Goal: Feedback & Contribution: Contribute content

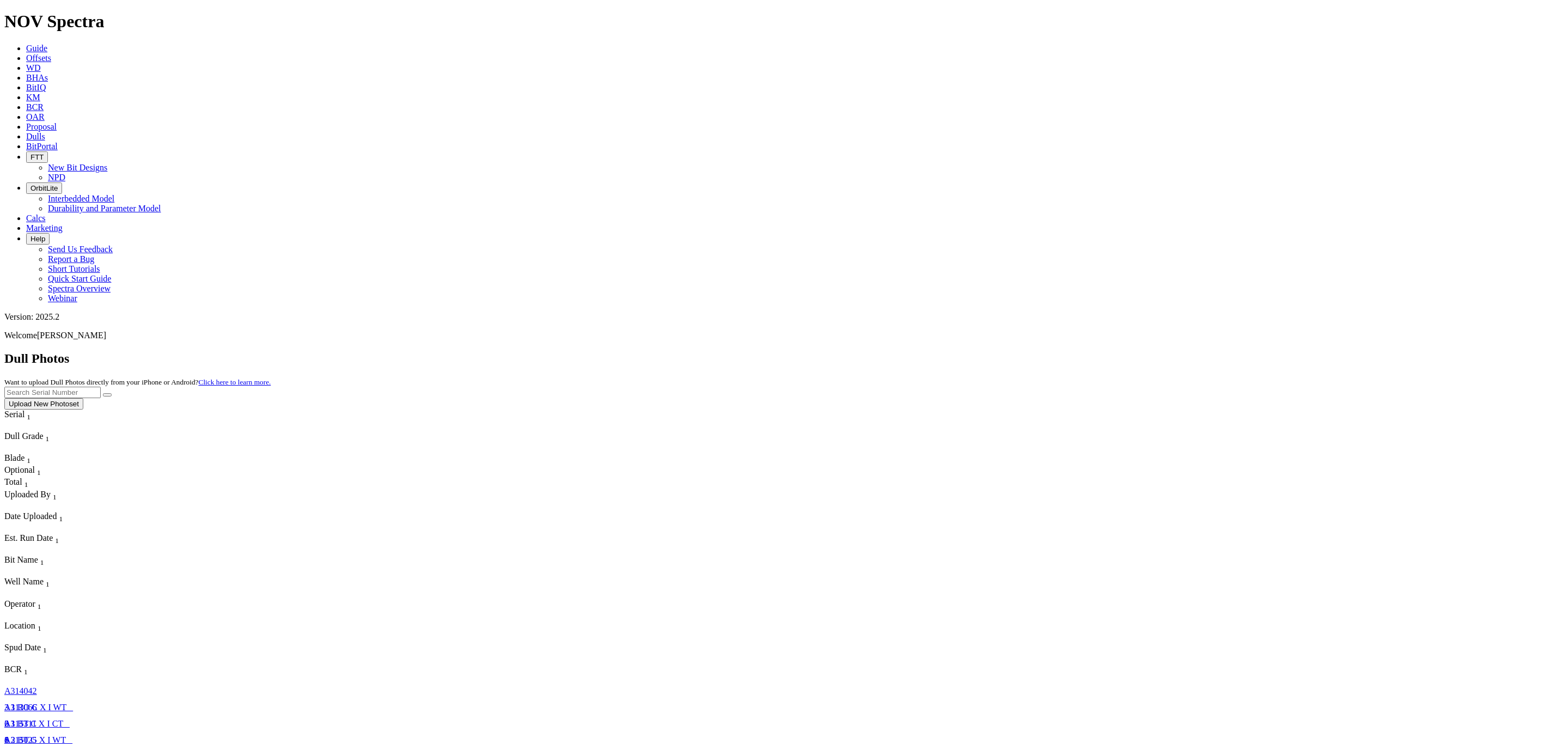
drag, startPoint x: 1328, startPoint y: 37, endPoint x: 1334, endPoint y: 49, distance: 13.4
click at [1328, 351] on div "Dull Photos Want to upload Dull Photos directly from your iPhone or Android? Cl…" at bounding box center [784, 381] width 1559 height 58
click at [100, 387] on input "text" at bounding box center [52, 392] width 96 height 12
paste input "A319679"
type input "A319679"
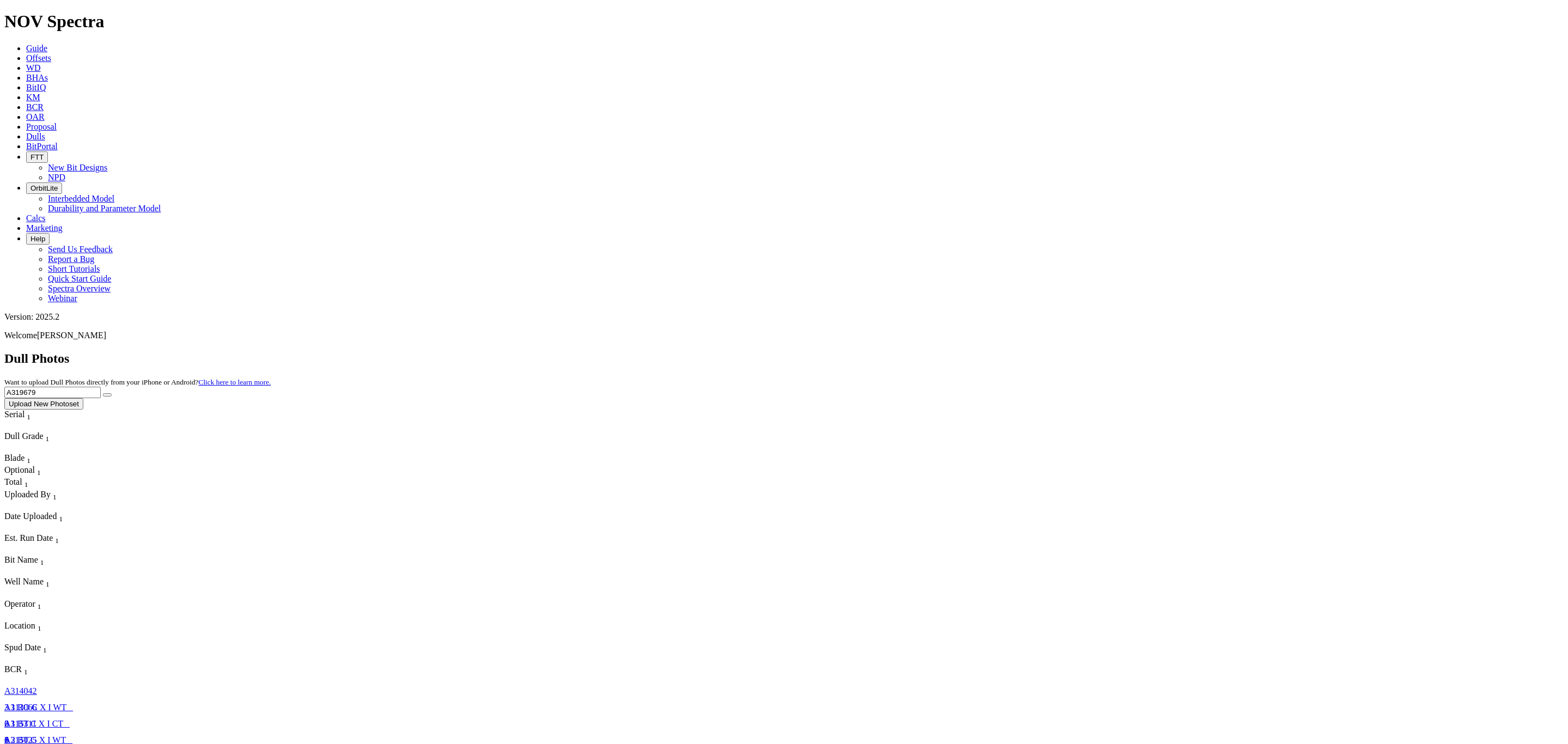
click at [107, 395] on icon "submit" at bounding box center [107, 395] width 0 height 0
drag, startPoint x: 168, startPoint y: 7, endPoint x: 197, endPoint y: 3, distance: 29.3
click at [26, 54] on icon at bounding box center [26, 58] width 0 height 9
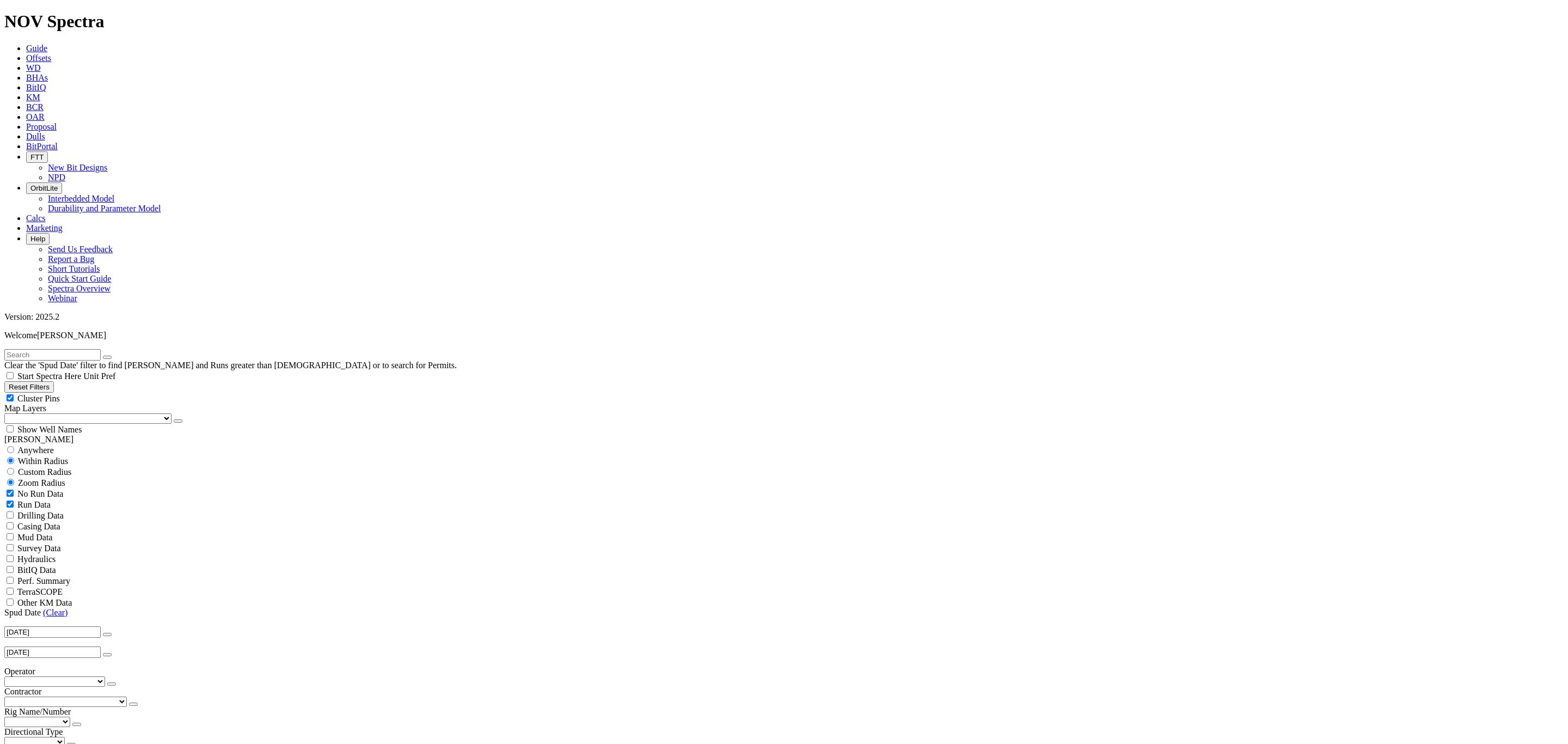
click at [66, 349] on input "text" at bounding box center [52, 354] width 96 height 12
paste input "A319679"
type input "A319679"
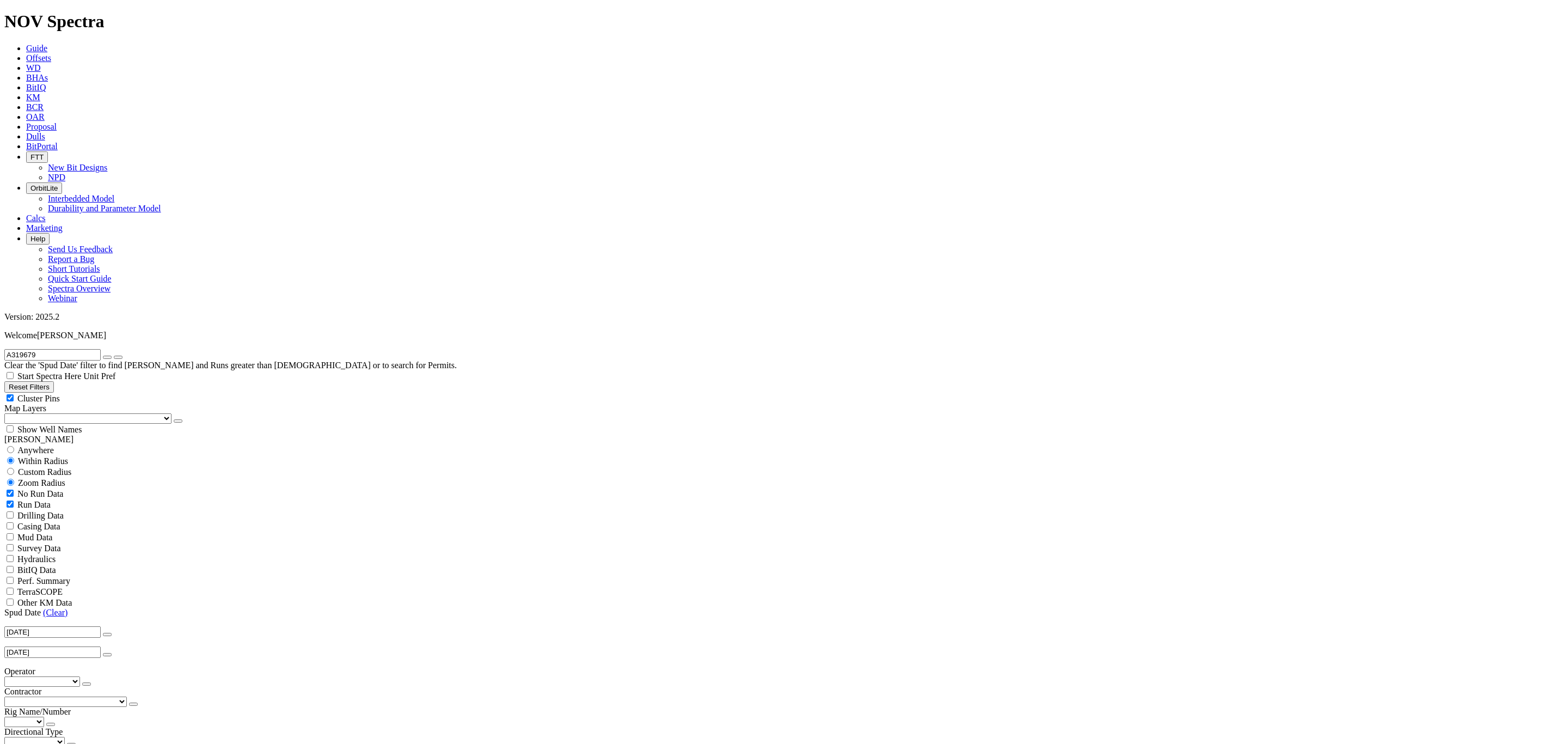
click at [107, 357] on icon "button" at bounding box center [107, 357] width 0 height 0
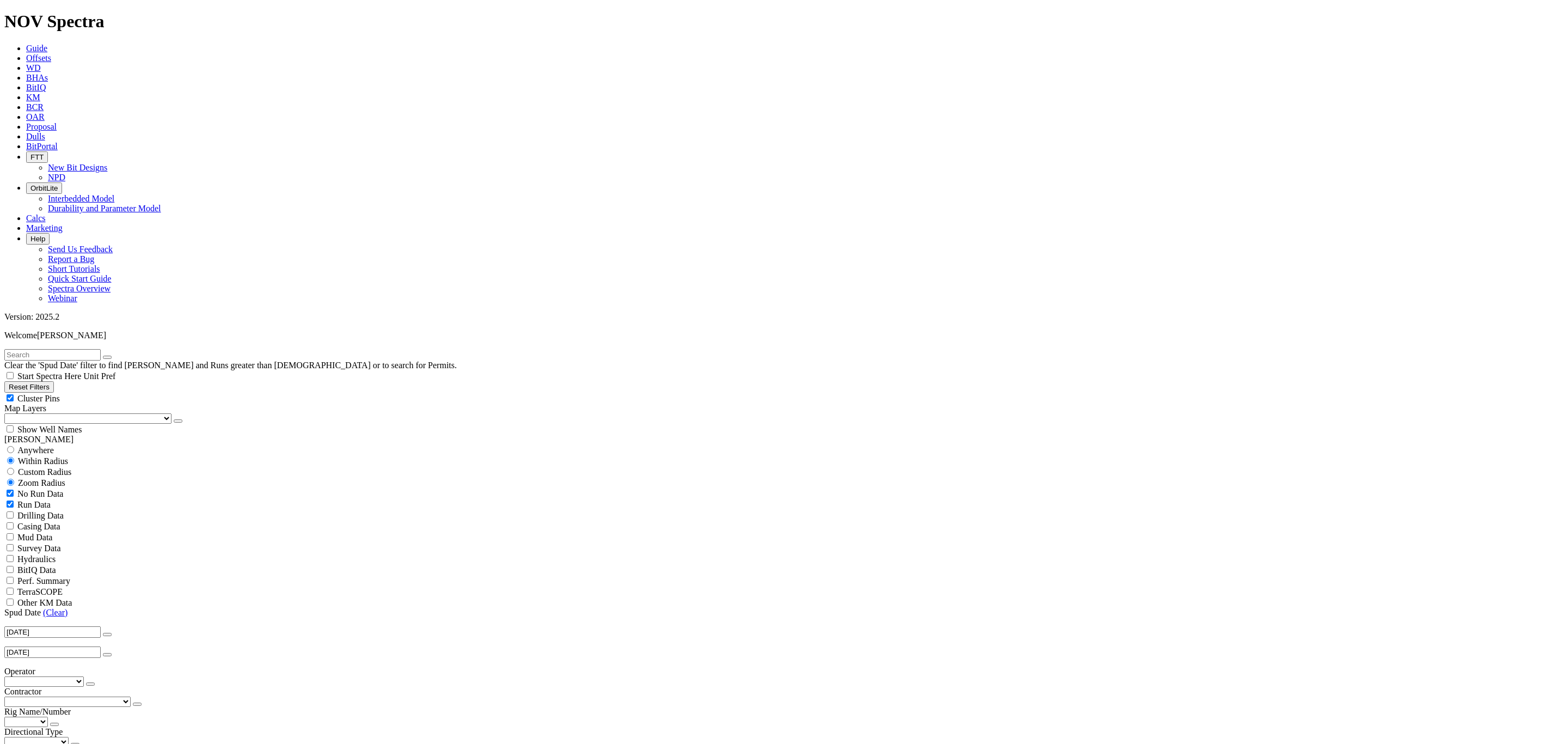
select select "8.75"
checkbox input "false"
select select "? number:8.75 ?"
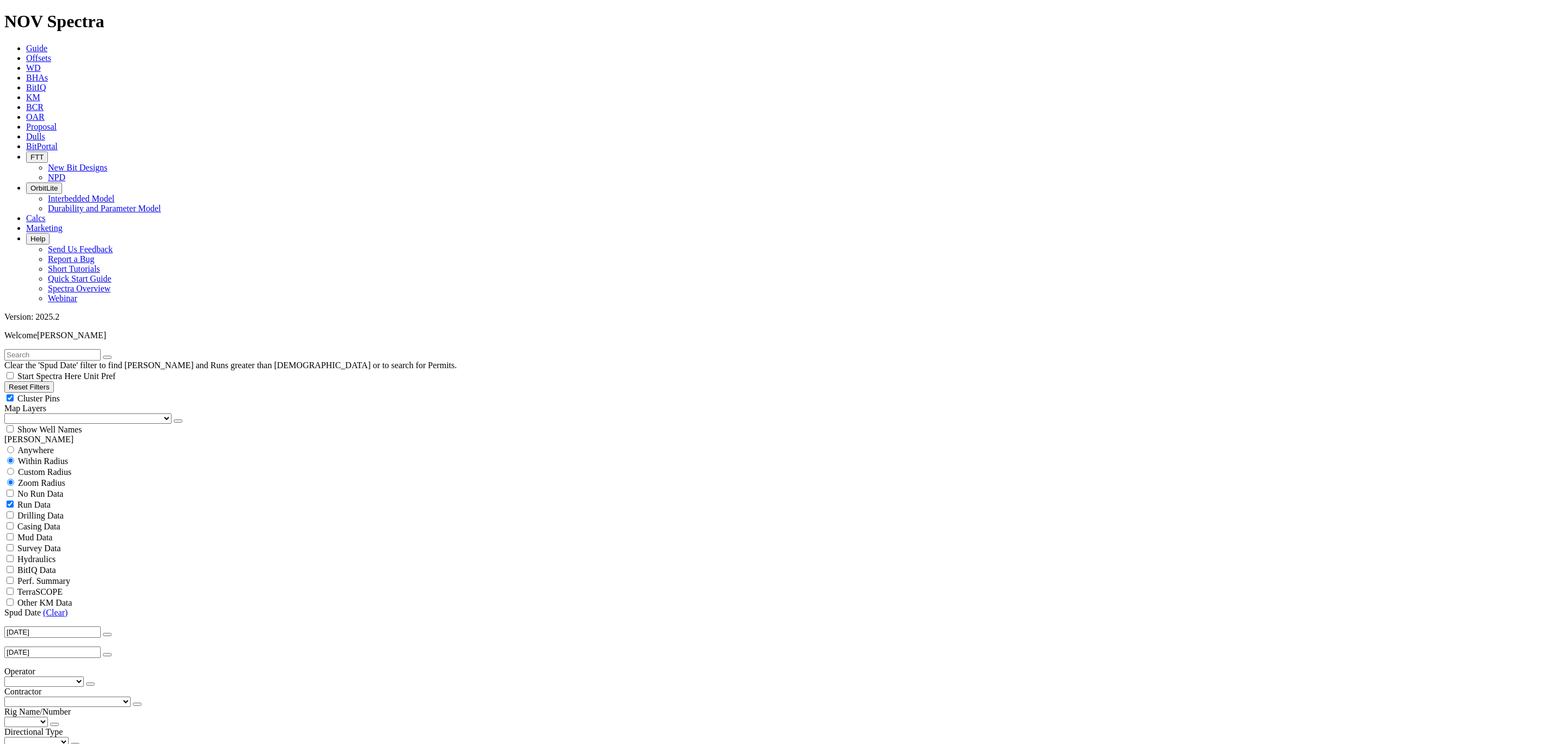
scroll to position [751, 0]
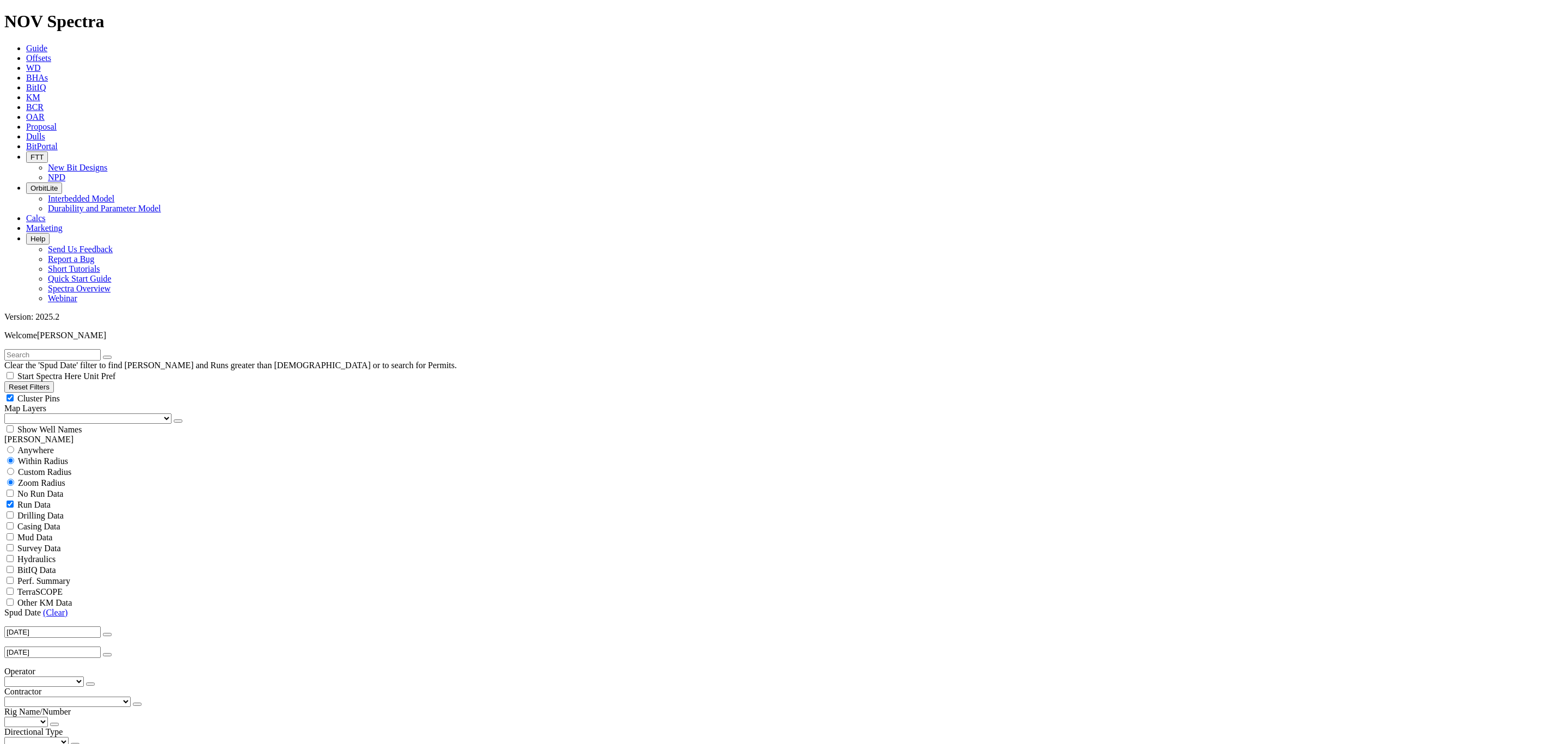
scroll to position [1173, 0]
drag, startPoint x: 1293, startPoint y: 726, endPoint x: 1550, endPoint y: 673, distance: 262.4
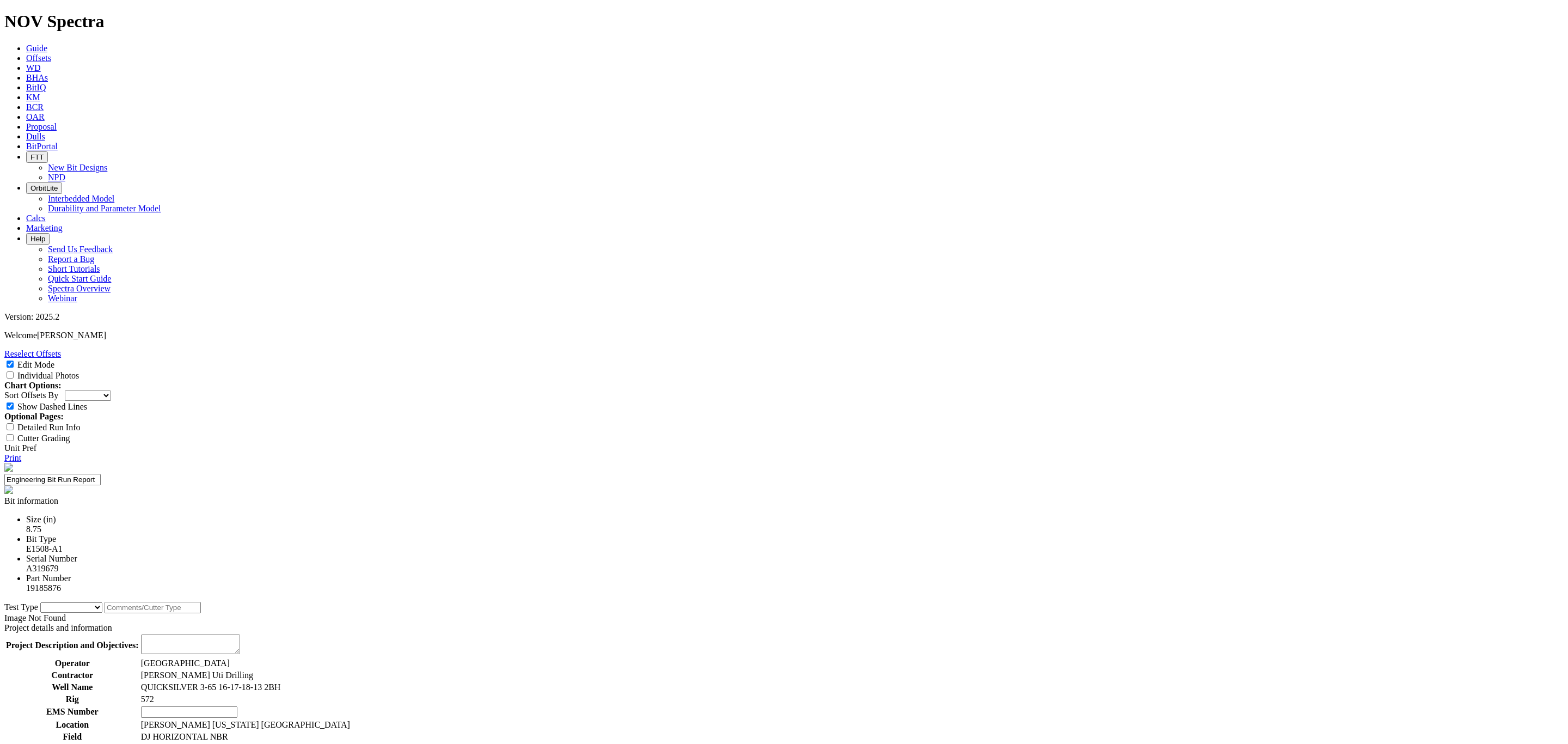
click at [102, 602] on select "Cutter New Bit Design Bit Material Nozzle Other" at bounding box center [71, 607] width 62 height 10
select select "New Bit Design"
click at [102, 602] on select "Cutter New Bit Design Bit Material Nozzle Other" at bounding box center [71, 607] width 62 height 10
click at [201, 611] on input "text" at bounding box center [153, 617] width 96 height 12
type input "1"
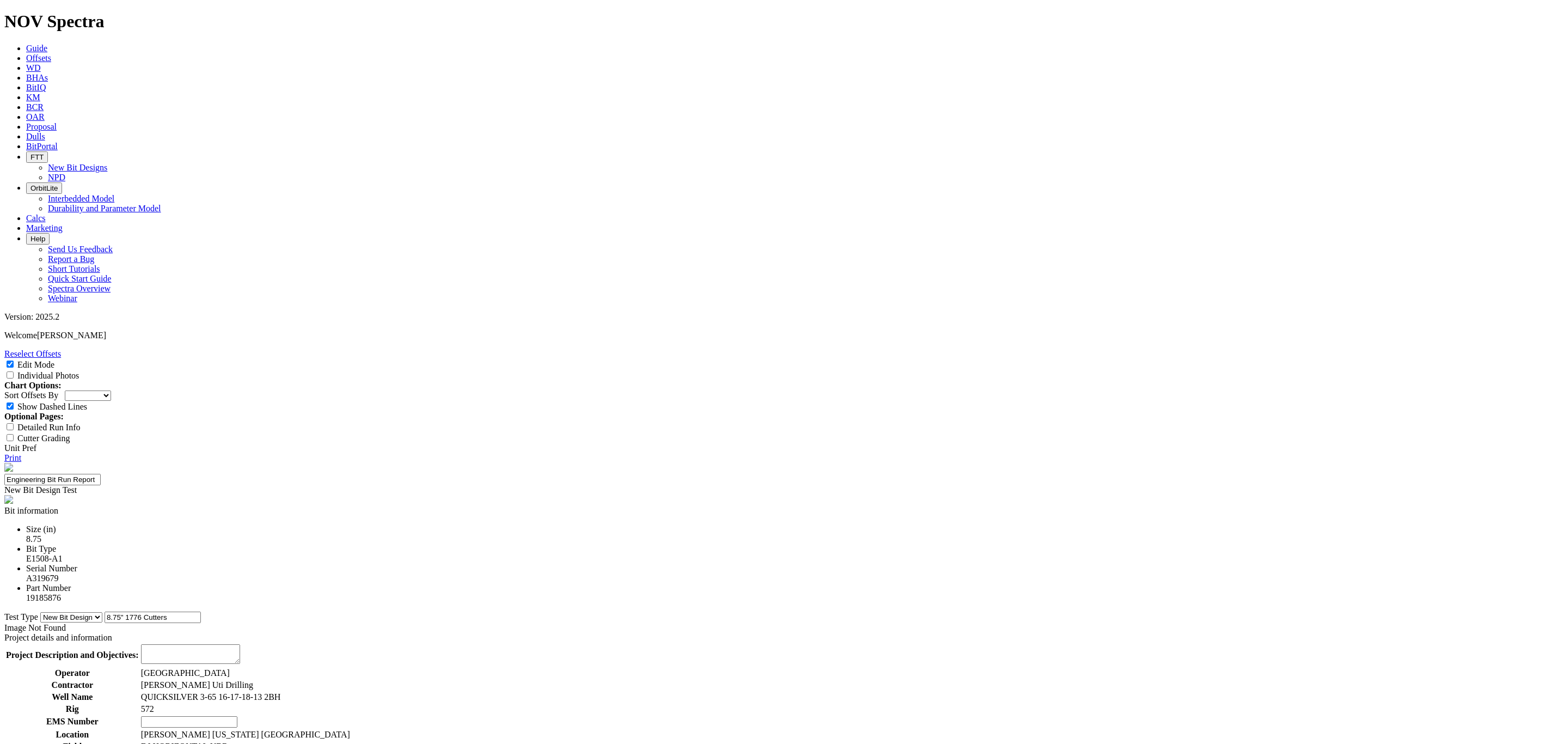
type input "8.75" 1776 Cutters"
click at [655, 623] on div "Image Not Found" at bounding box center [784, 628] width 1559 height 10
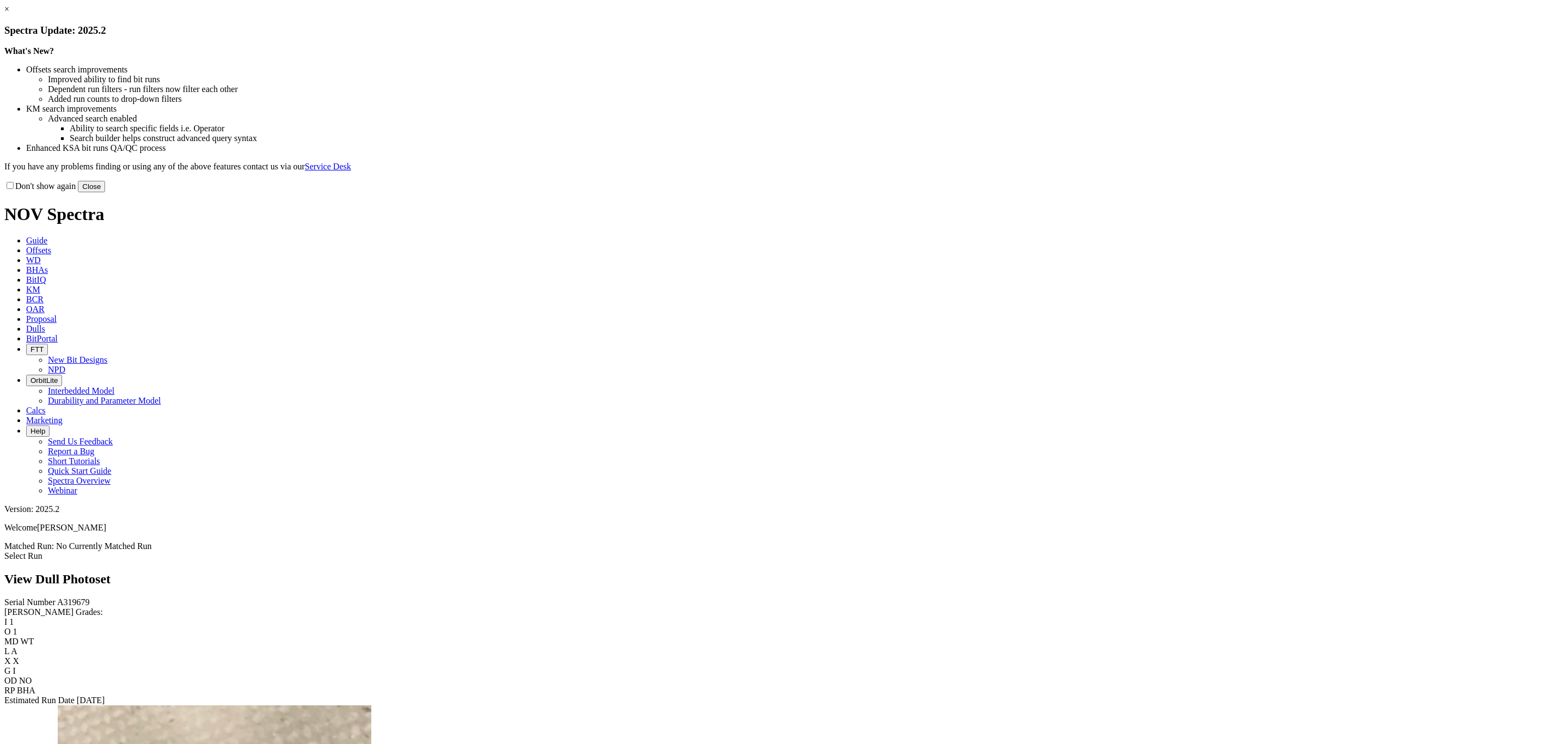
click at [105, 192] on button "Close" at bounding box center [91, 186] width 27 height 12
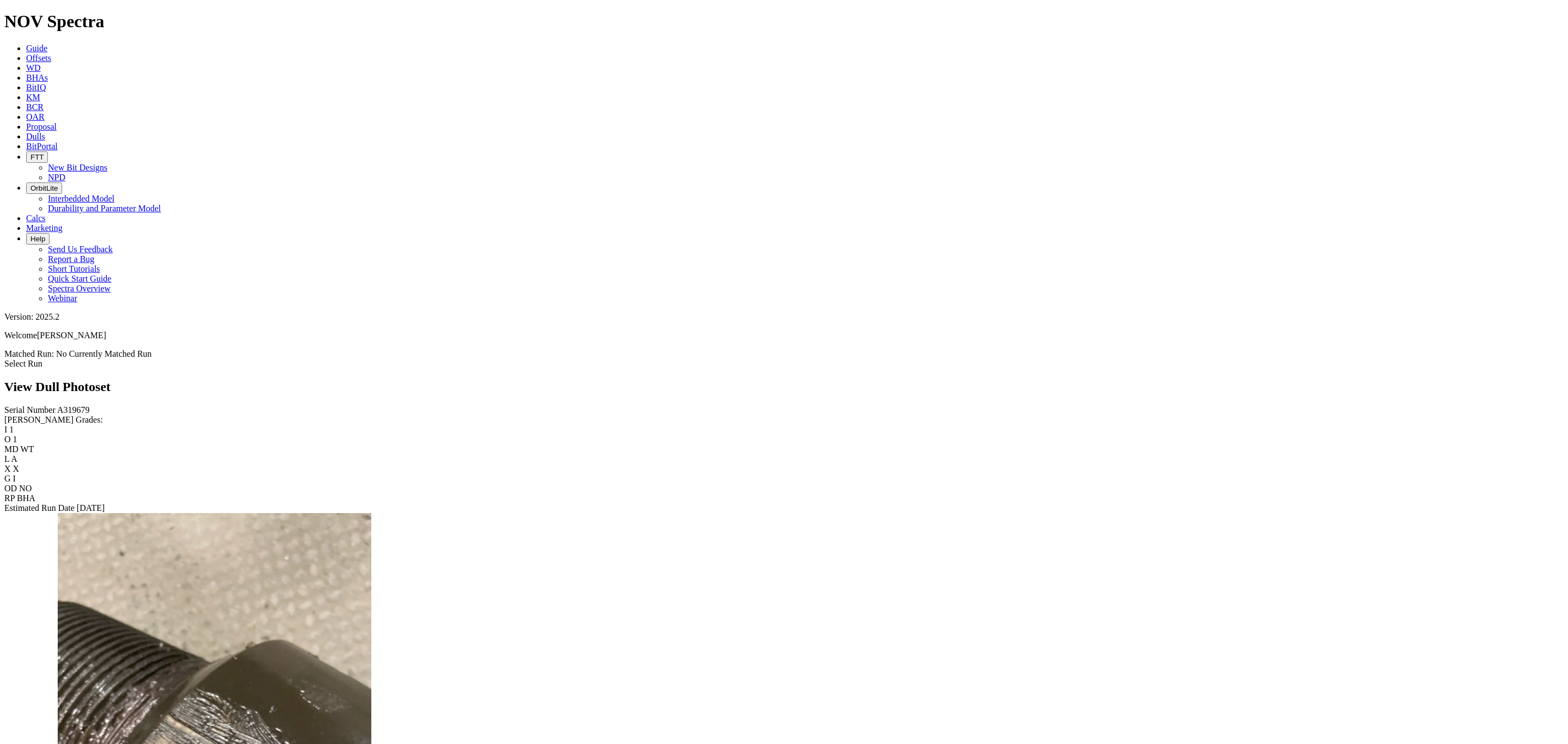
click at [43, 359] on link "Select Run" at bounding box center [23, 363] width 38 height 9
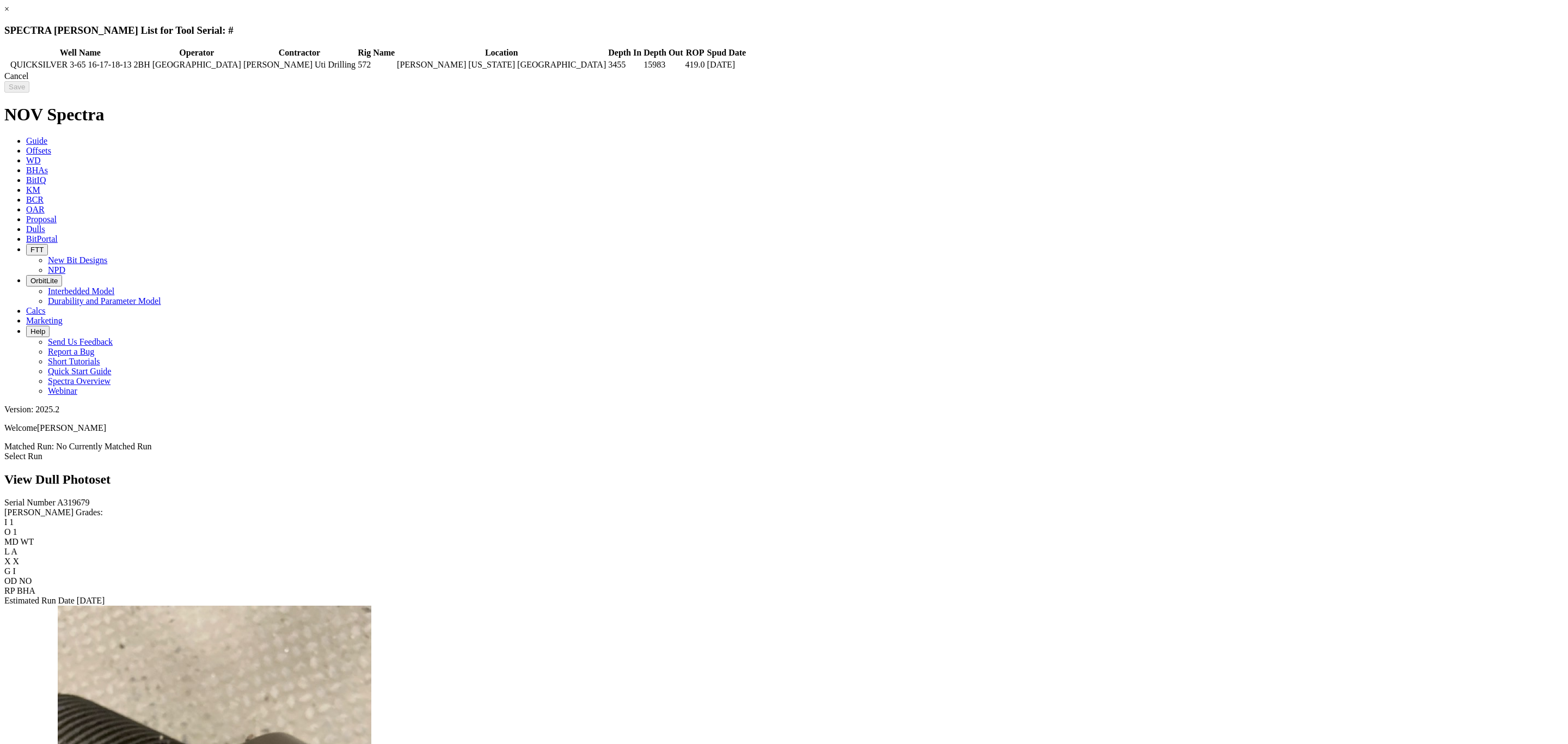
click at [9, 61] on td at bounding box center [7, 65] width 3 height 11
click at [29, 82] on input "Save" at bounding box center [16, 86] width 25 height 12
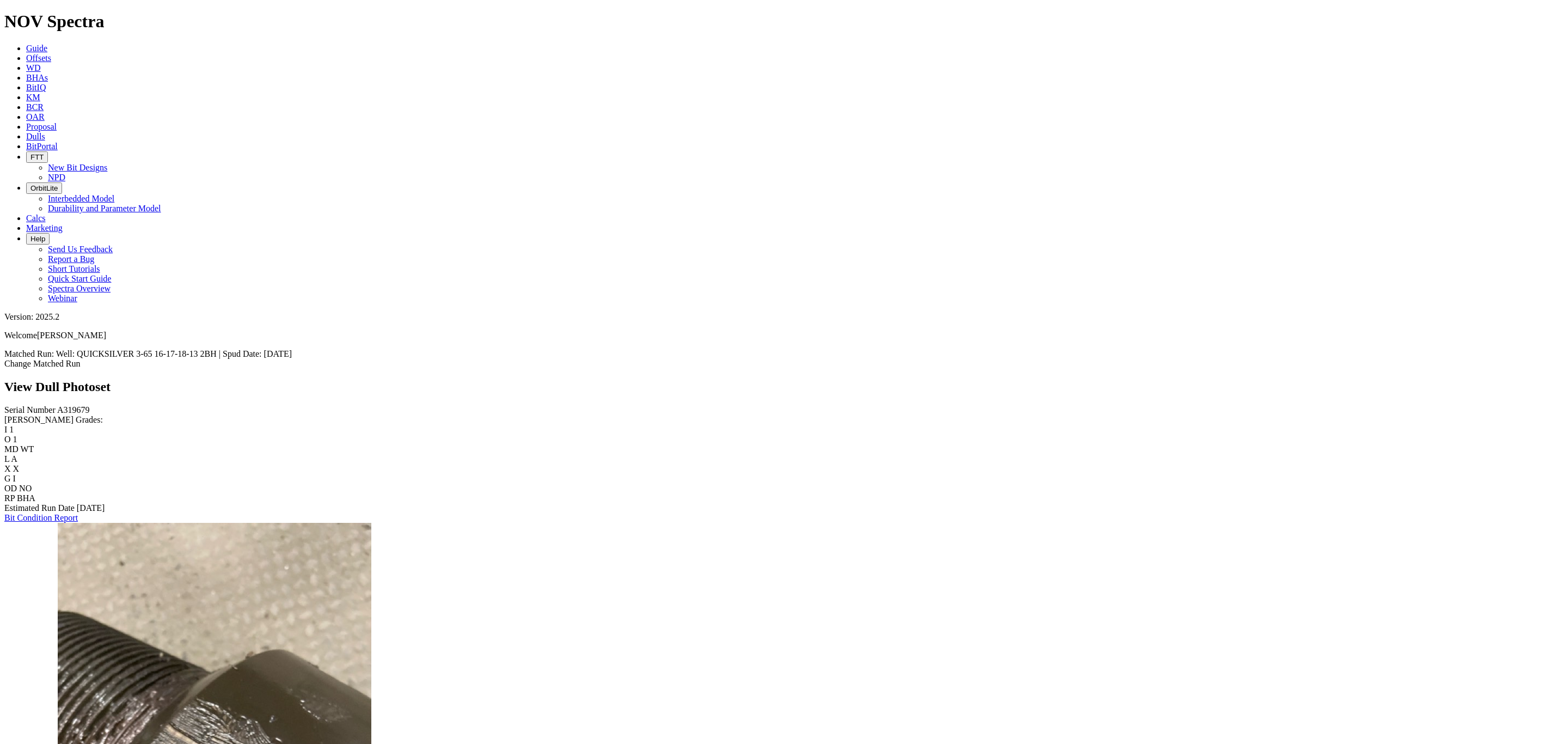
scroll to position [1827, 0]
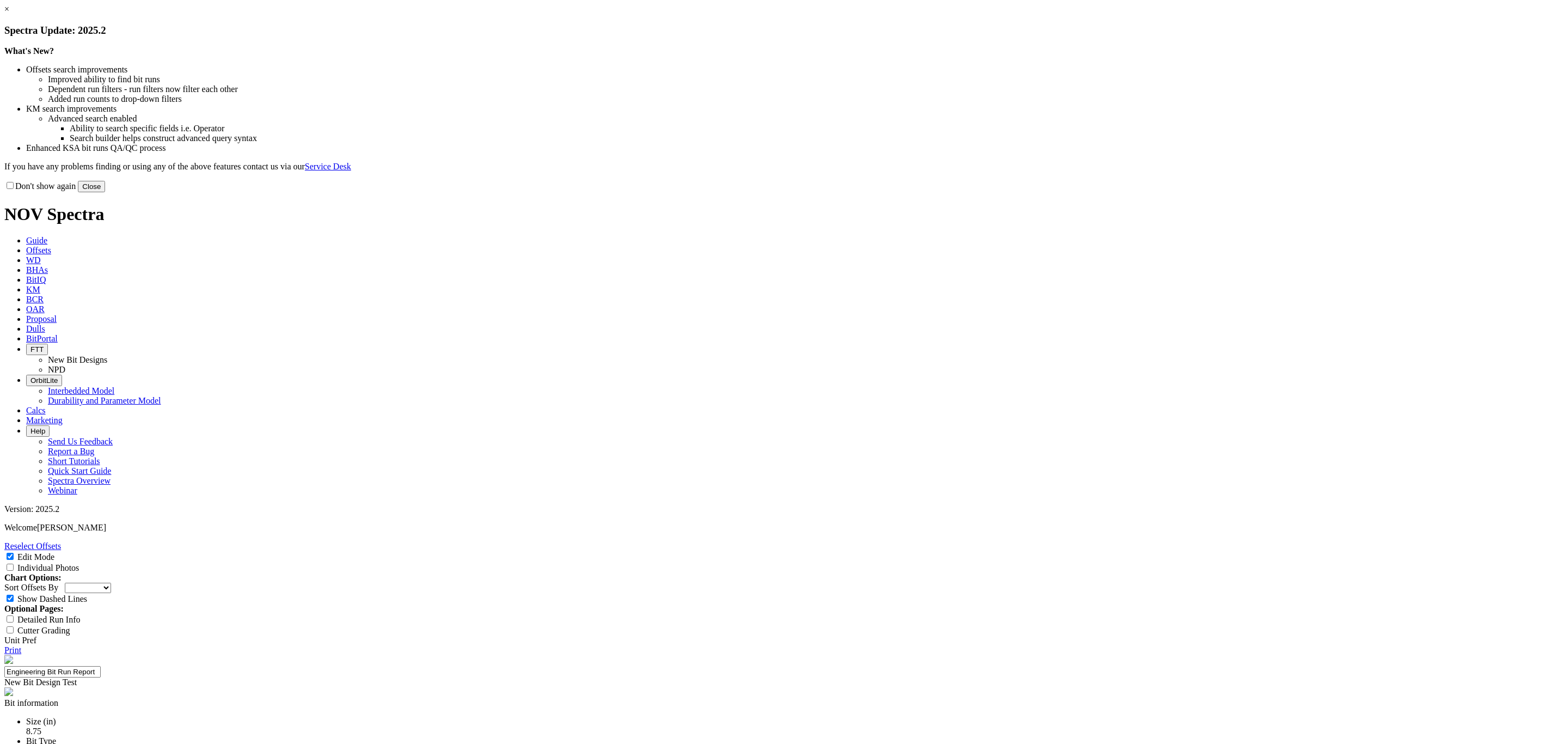
select select "New Bit Design"
click at [105, 192] on button "Close" at bounding box center [91, 186] width 27 height 12
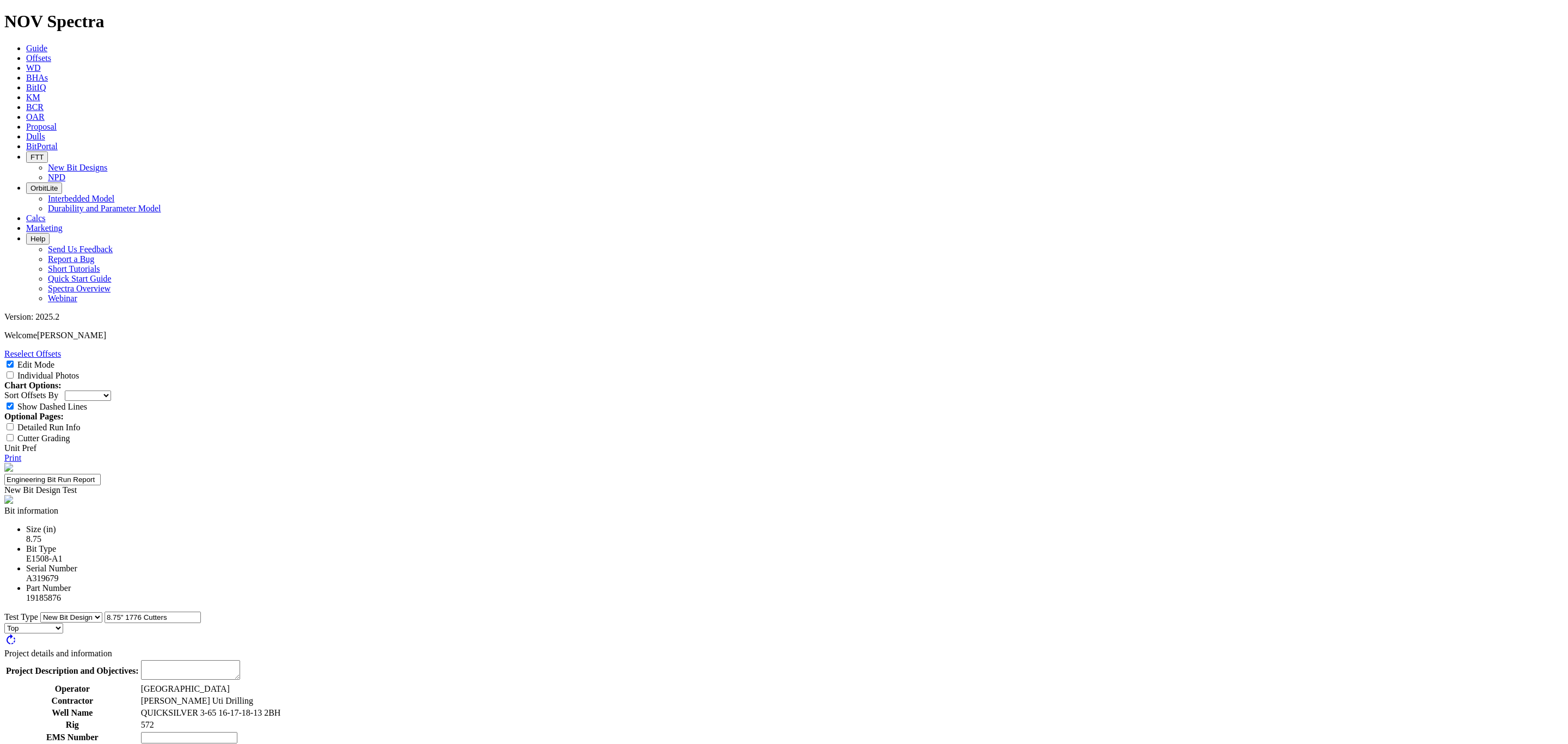
click at [240, 660] on textarea at bounding box center [191, 670] width 99 height 19
type textarea "Take the 56-J2 and convert it to having 1776 size cutters for Vertical / Curve …"
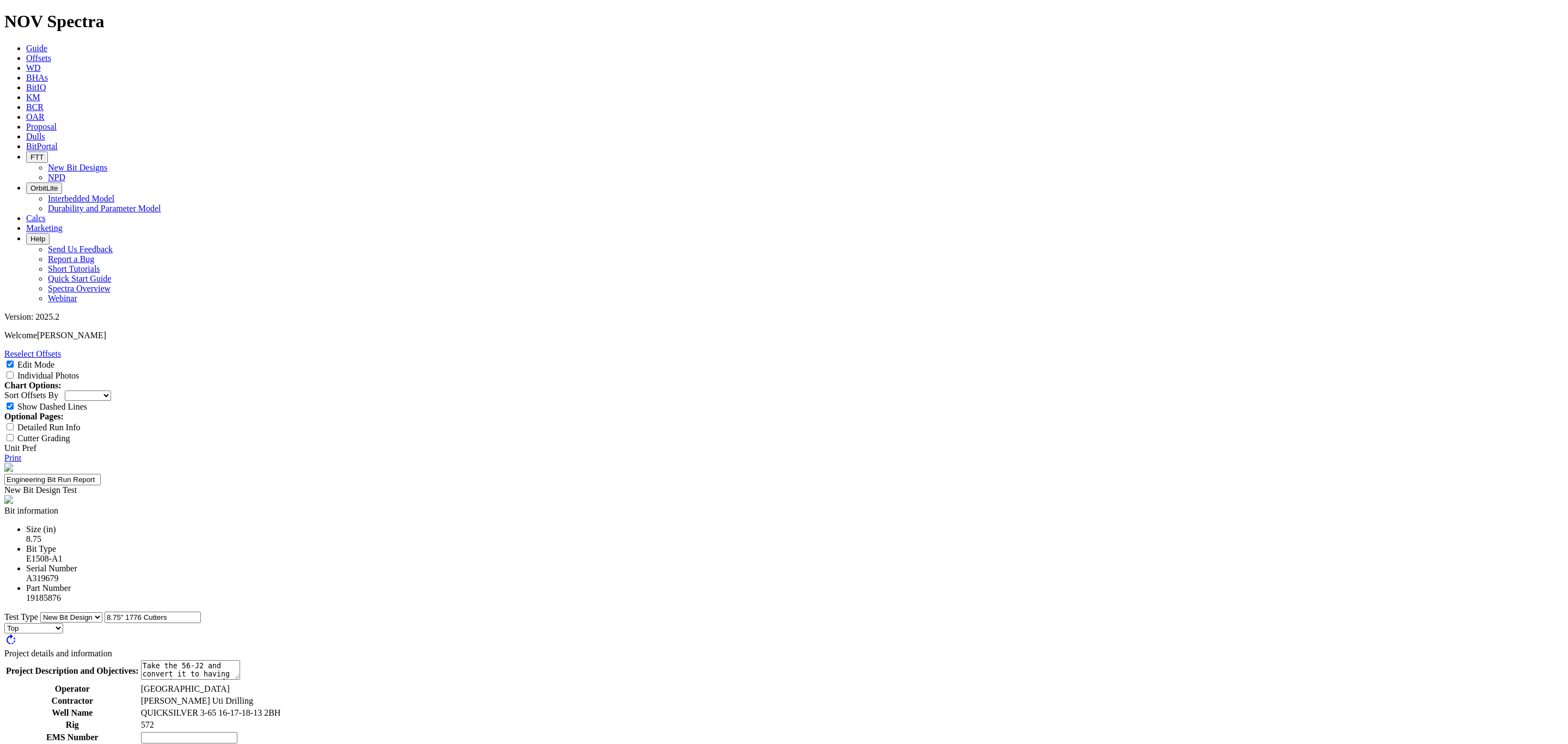
drag, startPoint x: 822, startPoint y: 368, endPoint x: 793, endPoint y: 368, distance: 29.0
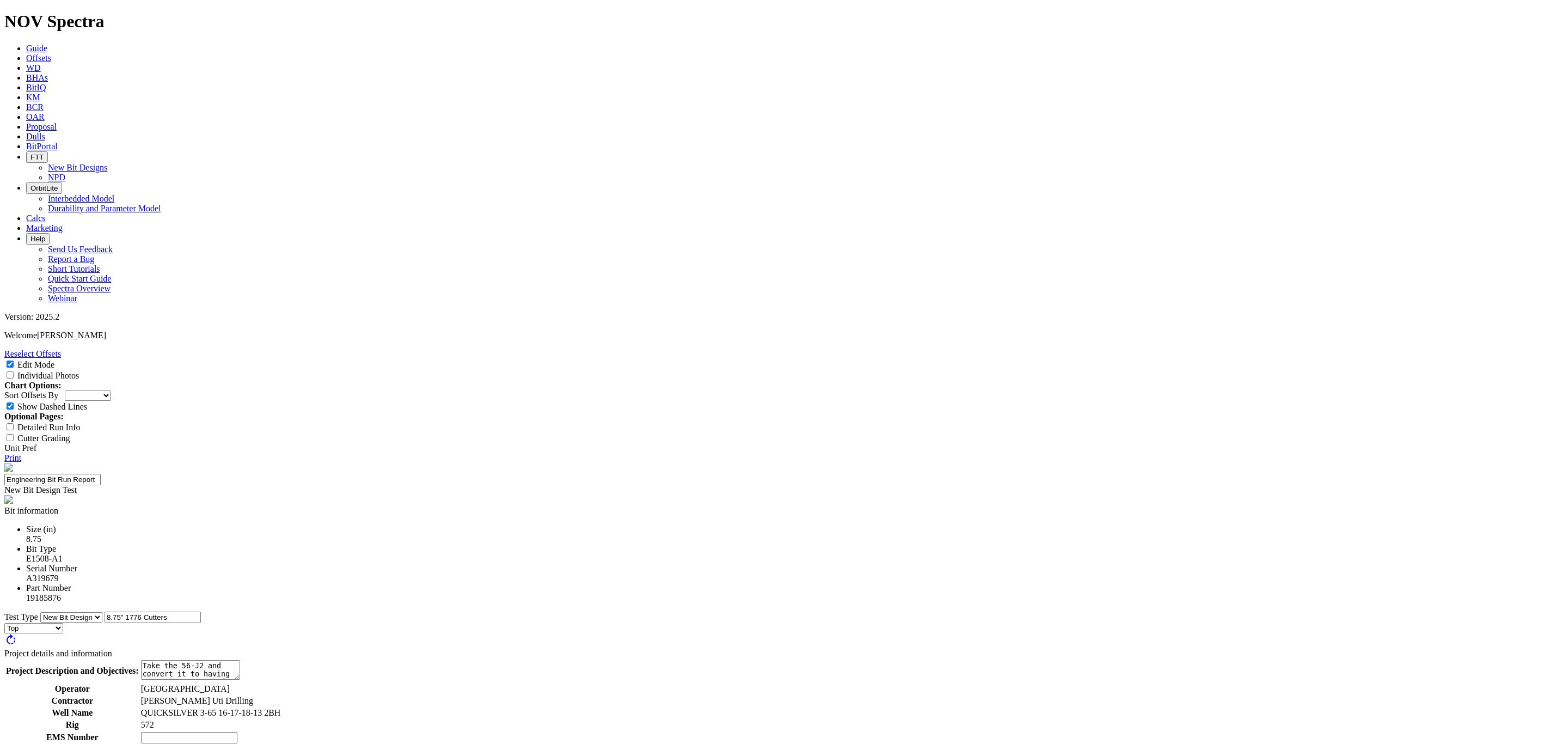
drag, startPoint x: 846, startPoint y: 371, endPoint x: 775, endPoint y: 365, distance: 71.3
type input "ROP"
type input "avg 500 ft/hr"
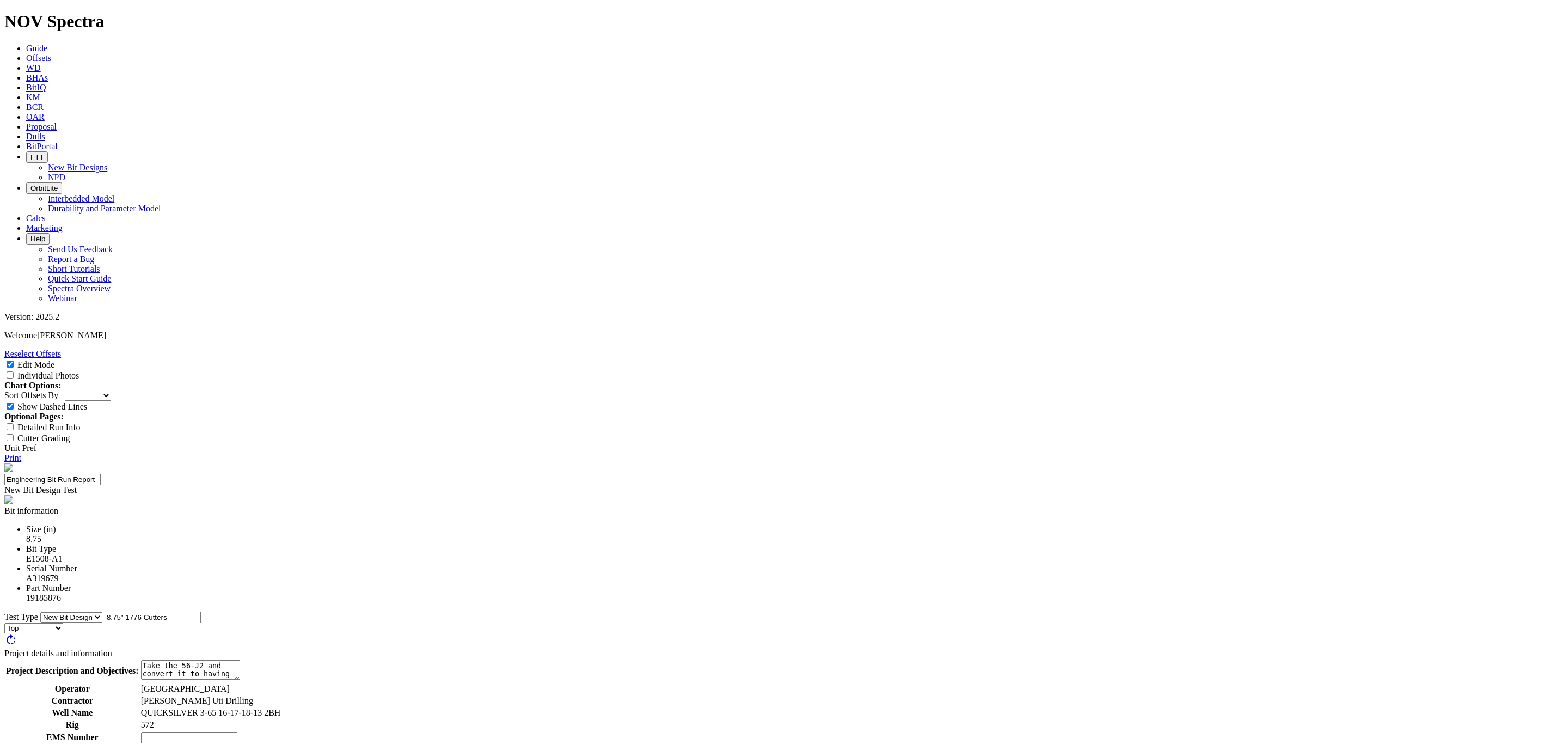
type input "DG"
type input "average a 1-1"
click at [237, 732] on input "text" at bounding box center [189, 737] width 96 height 12
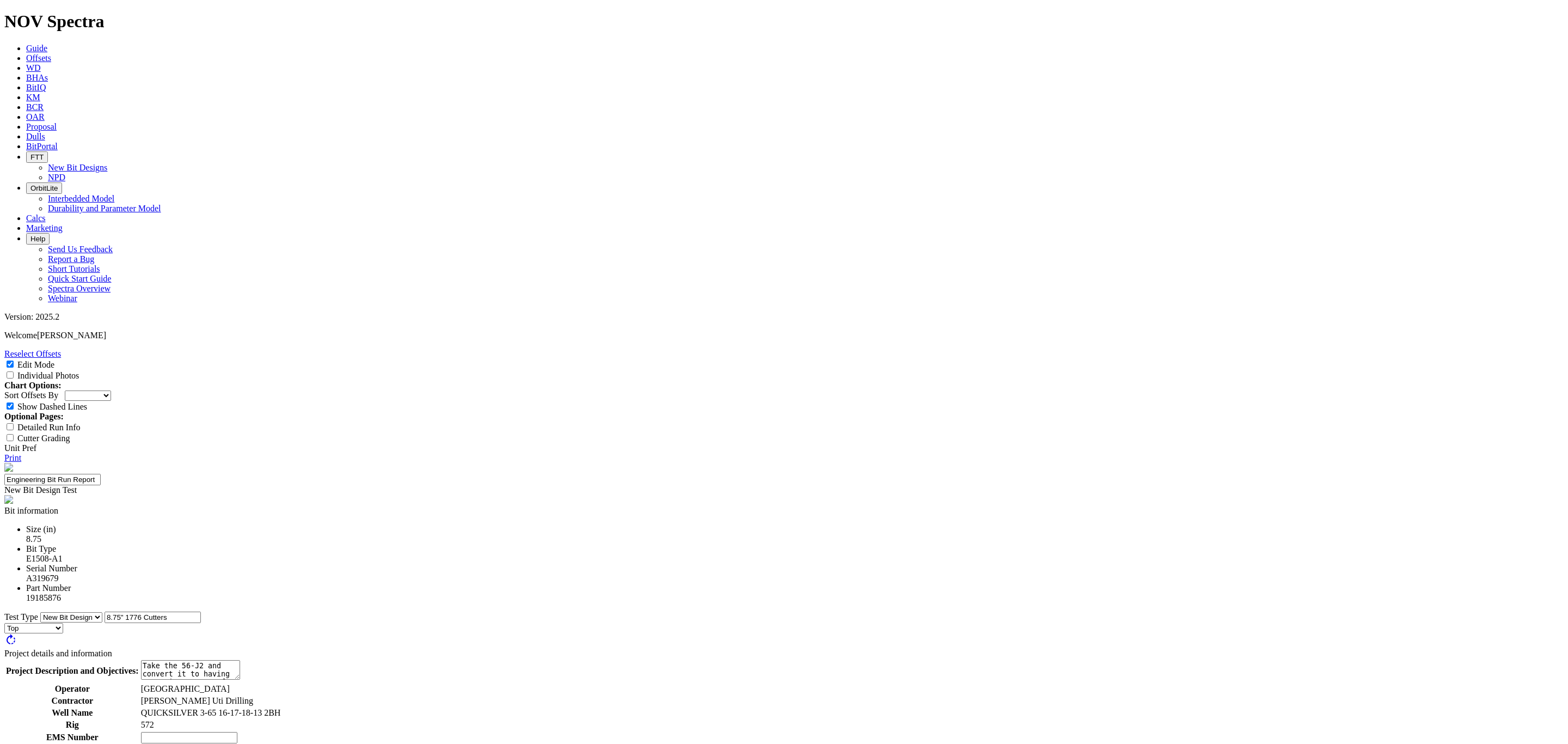
type input "1"
click at [237, 732] on input "text" at bounding box center [189, 737] width 96 height 12
type input "25-0165"
type input "[PERSON_NAME]"
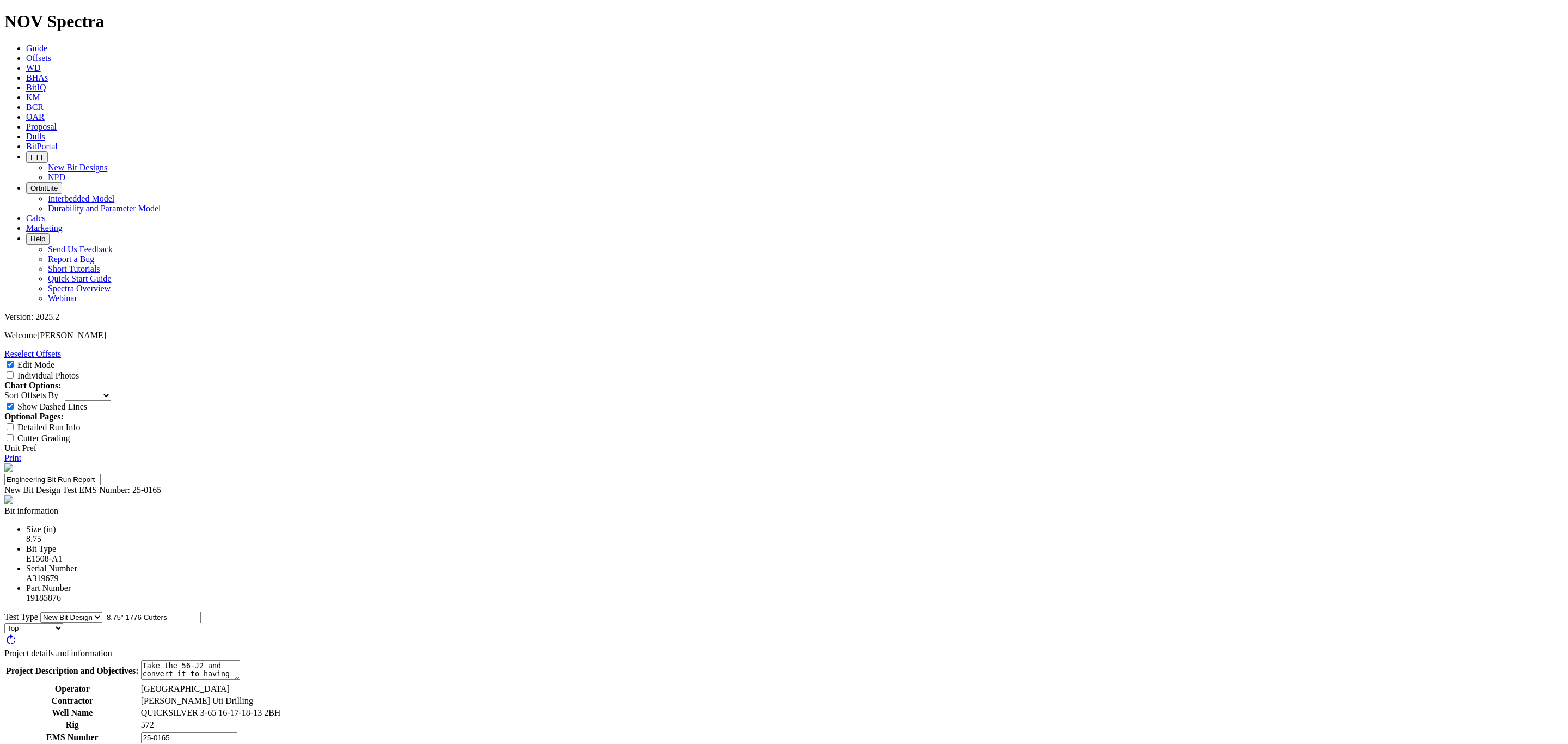
type textarea "The 56-J2 was having stability issues on this pad, so the E1508-A1 was used fro…"
type textarea "The dull was a standard for what we see on Steel bits in the DJ. Chipped lower …"
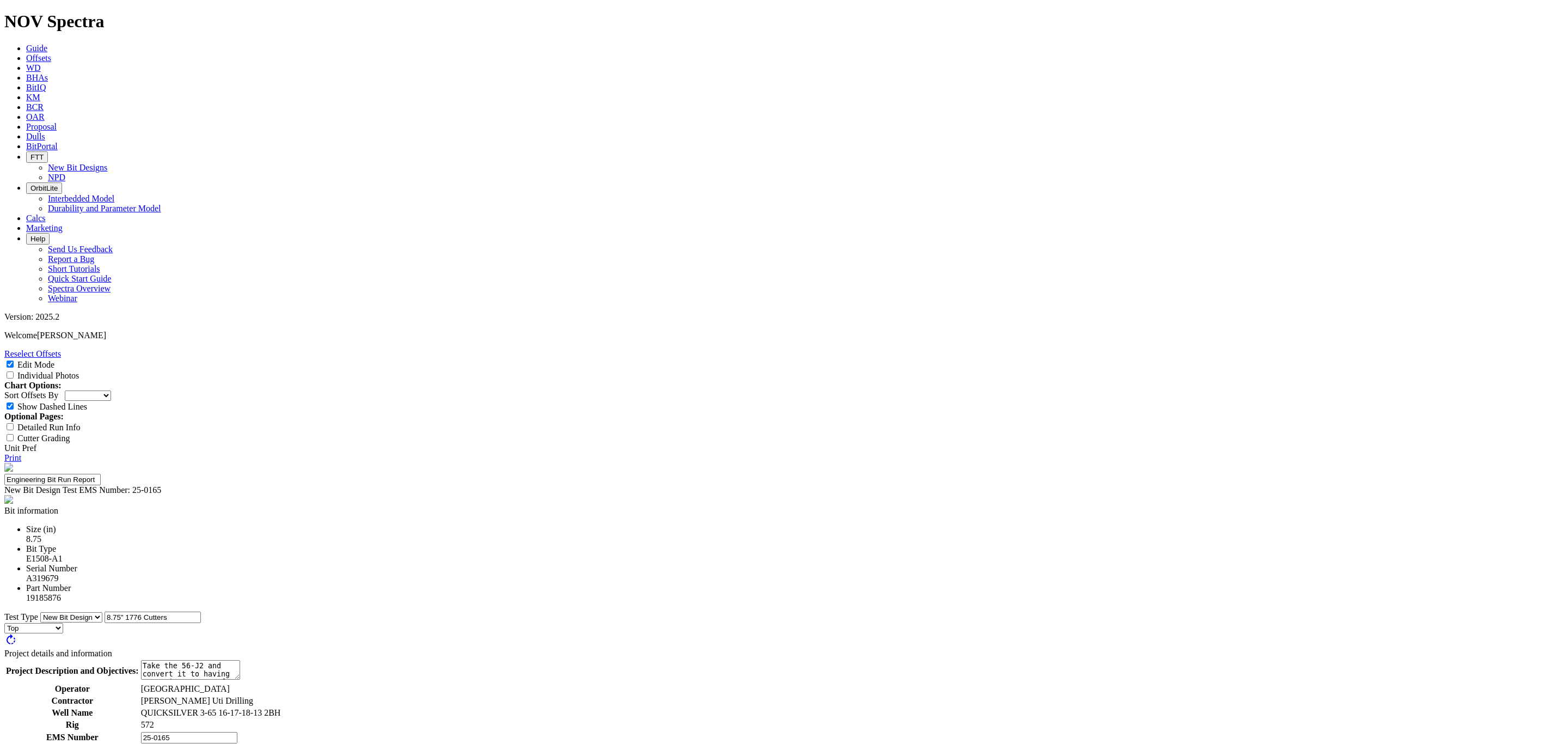
click at [4, 453] on icon at bounding box center [4, 457] width 0 height 9
click at [688, 640] on div at bounding box center [776, 640] width 1723 height 0
click at [691, 631] on div at bounding box center [782, 631] width 2326 height 0
click at [678, 640] on div at bounding box center [772, 640] width 2748 height 0
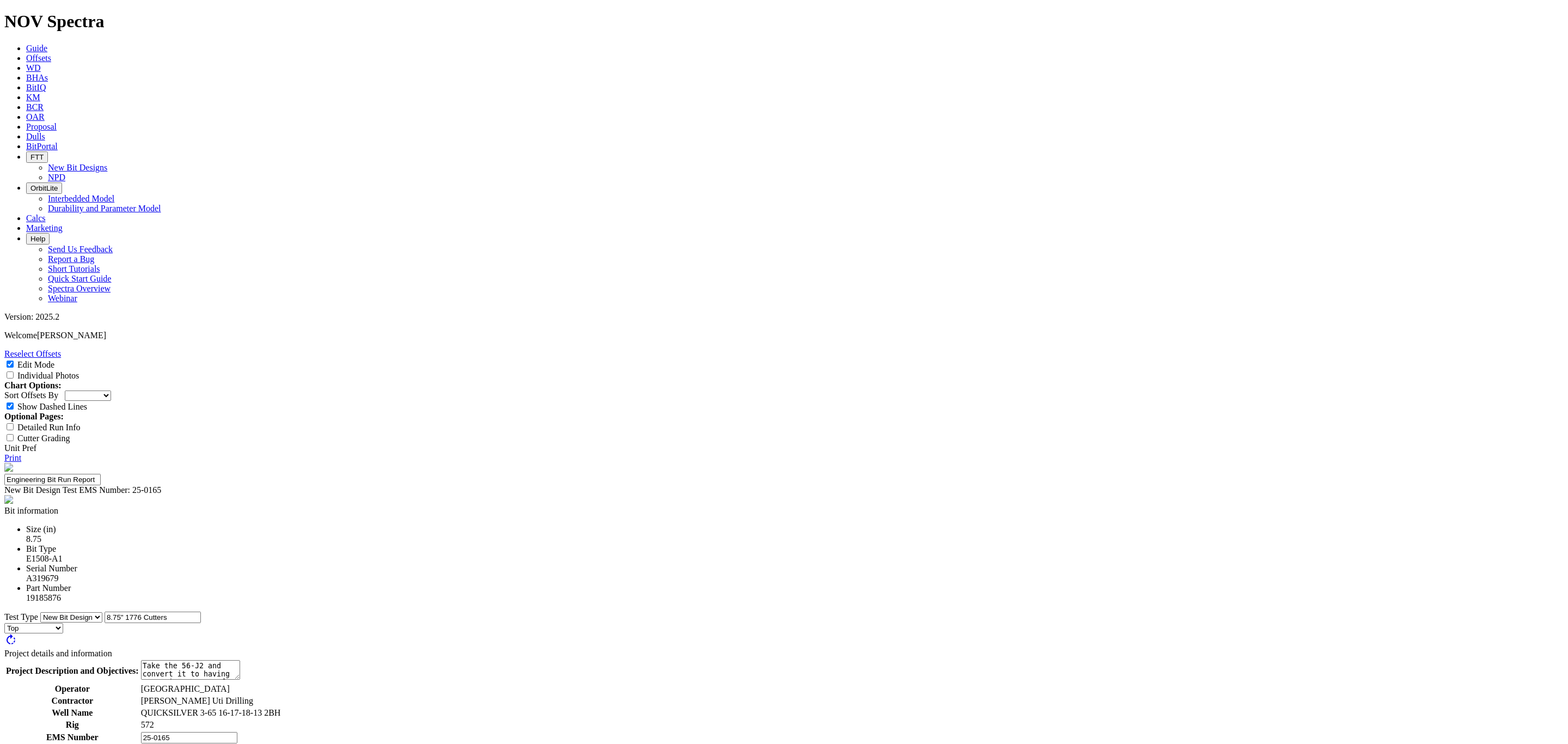
click at [650, 635] on div at bounding box center [765, 635] width 2748 height 0
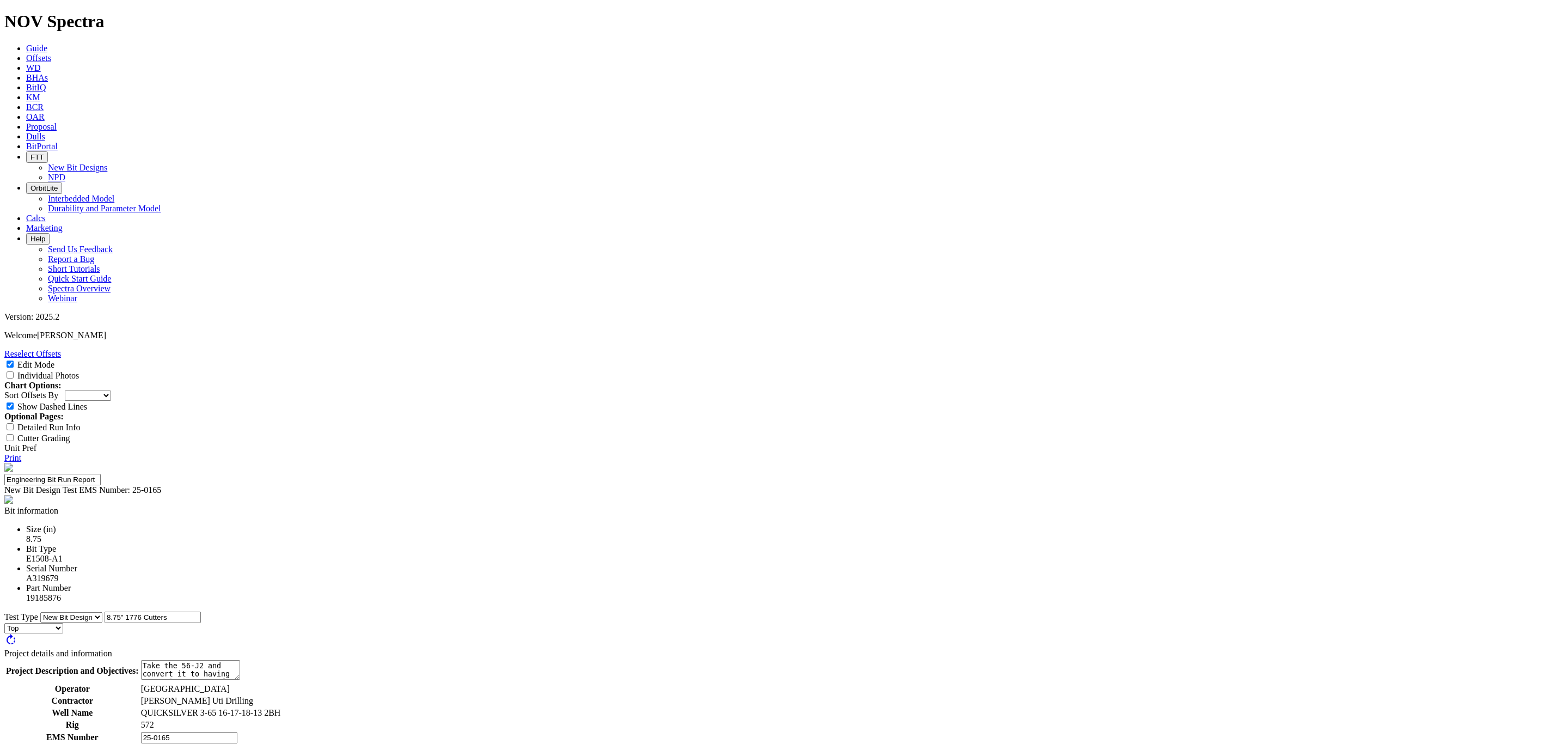
select select "number:0"
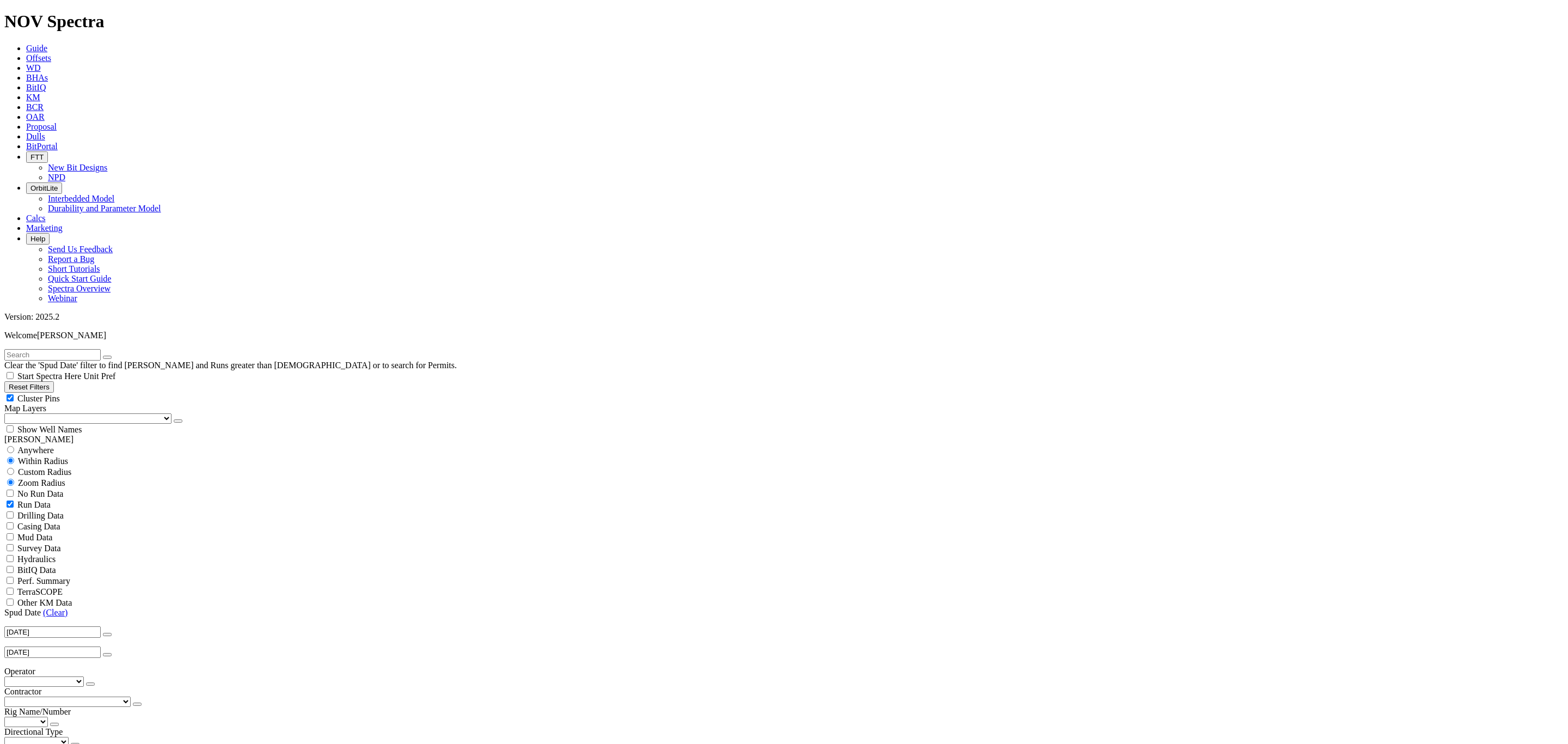
select select "New Bit Design"
